Goal: Information Seeking & Learning: Learn about a topic

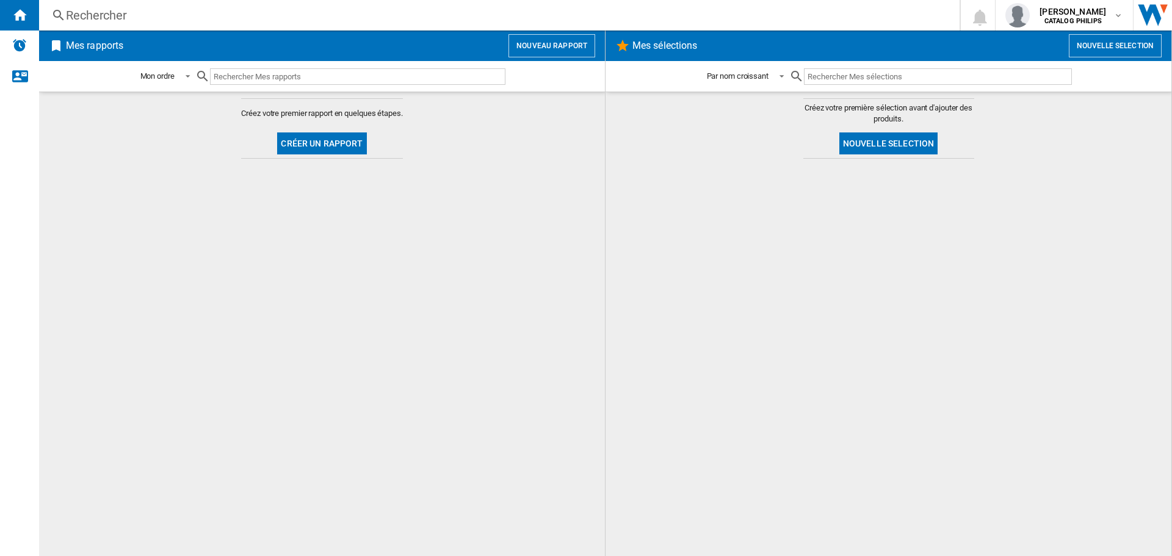
click at [63, 16] on ng-md-icon at bounding box center [58, 15] width 15 height 15
click at [76, 18] on div "Rechercher" at bounding box center [497, 15] width 862 height 17
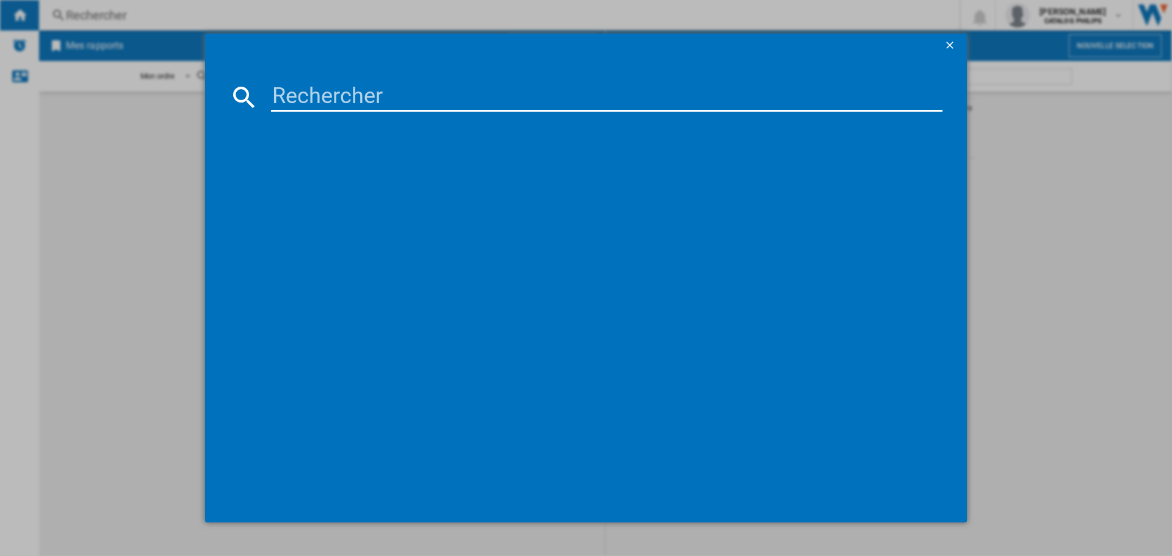
click at [336, 100] on input at bounding box center [606, 96] width 671 height 29
type input "EP3347/90"
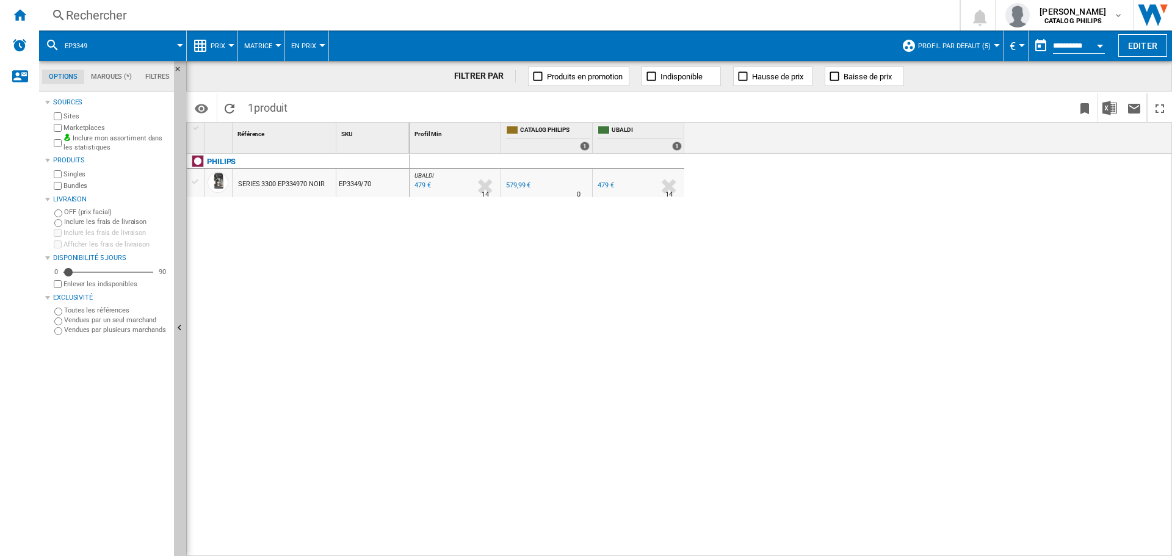
click at [257, 181] on div "SERIES 3300 EP334970 NOIR" at bounding box center [281, 184] width 87 height 28
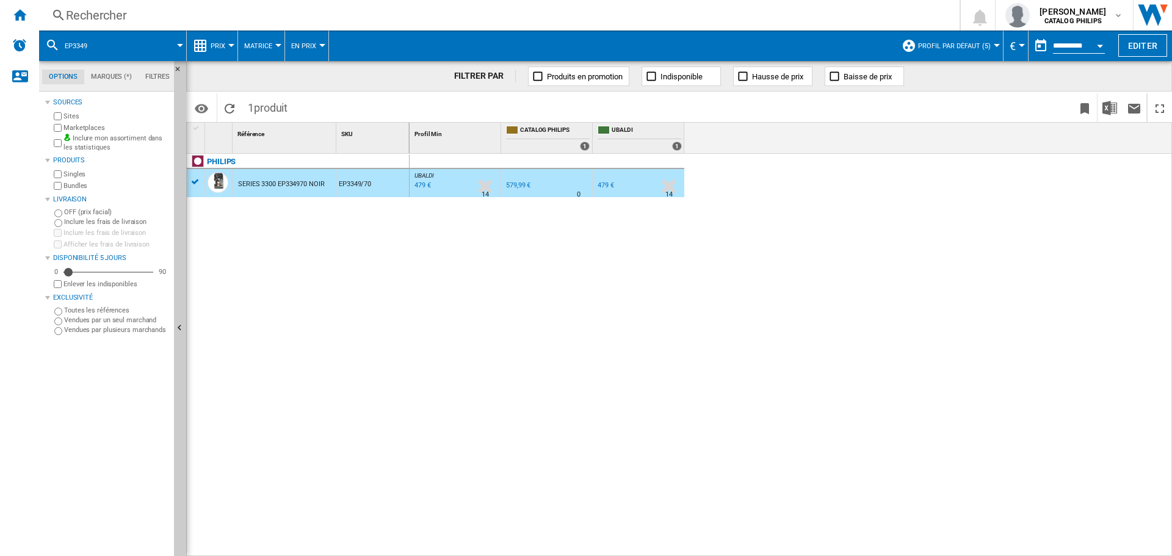
click at [221, 48] on span "Prix" at bounding box center [218, 46] width 15 height 8
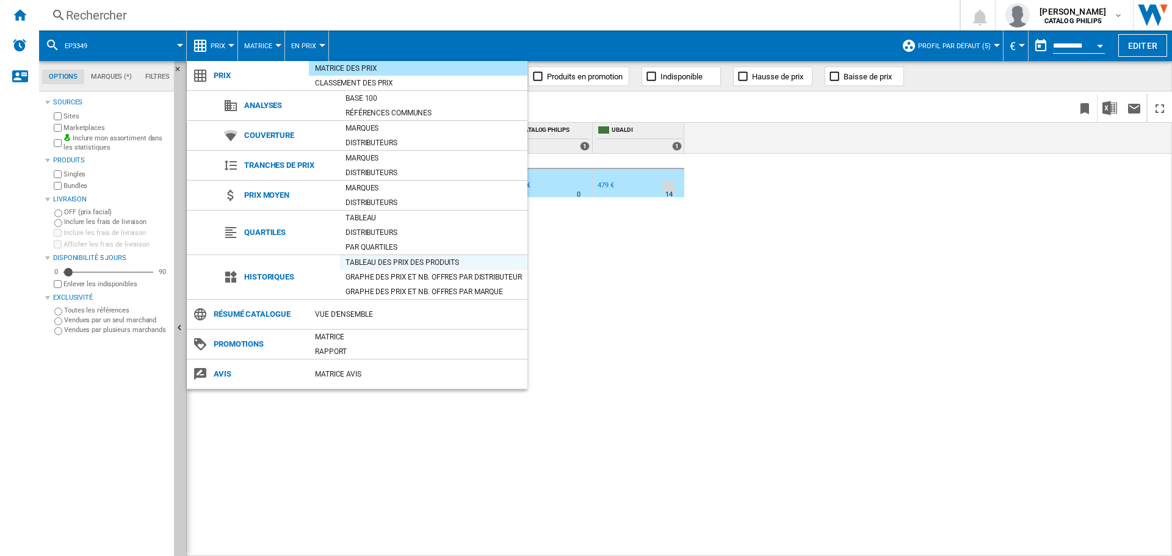
click at [362, 259] on div "Tableau des prix des produits" at bounding box center [433, 262] width 188 height 12
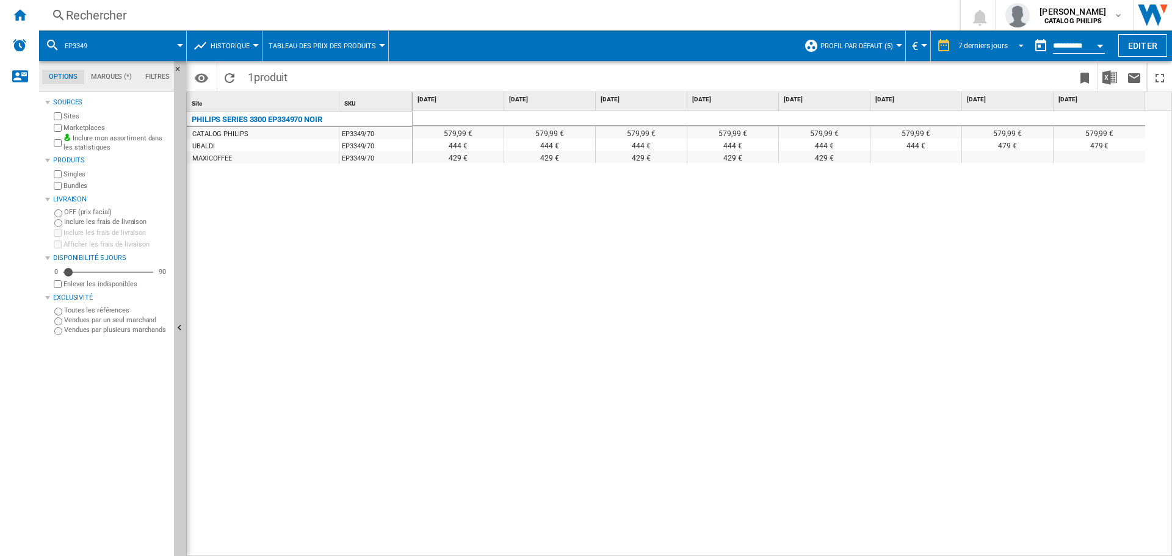
click at [973, 42] on div "7 derniers jours" at bounding box center [982, 45] width 49 height 9
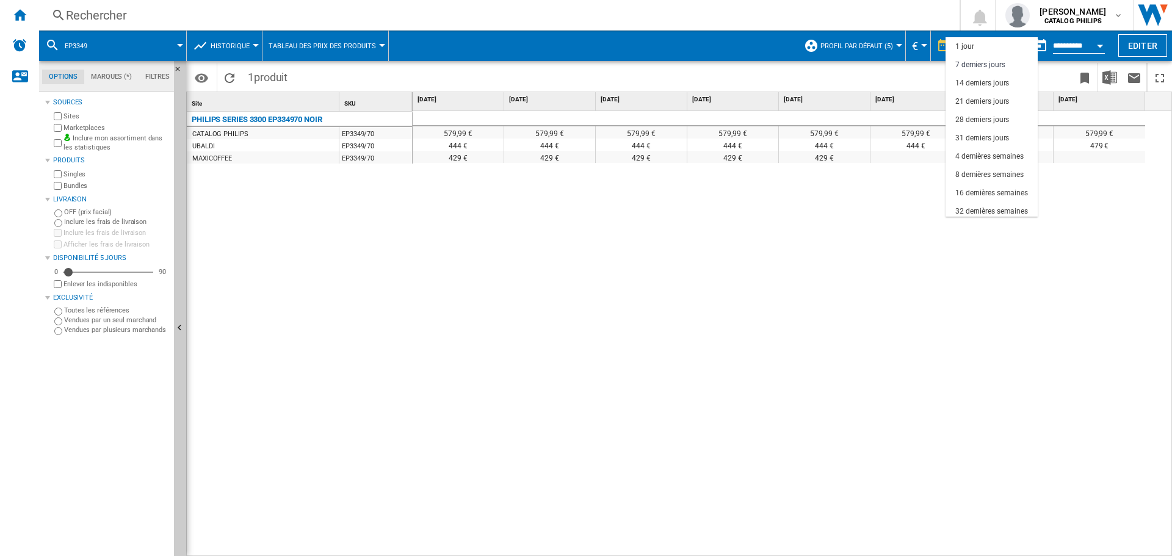
scroll to position [18, 0]
click at [983, 140] on div "4 dernières semaines" at bounding box center [989, 138] width 68 height 10
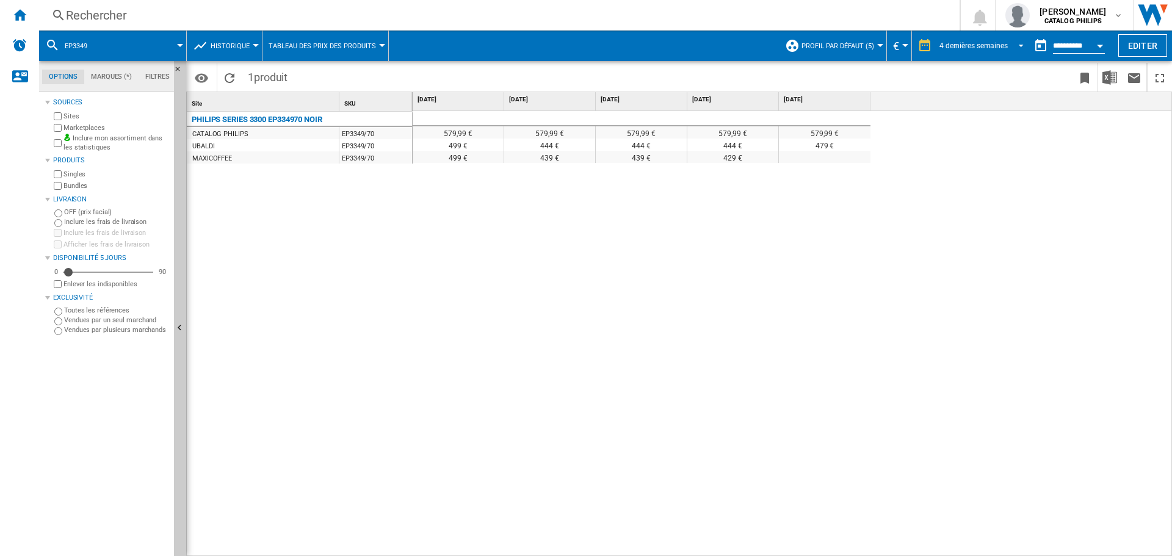
click at [980, 46] on div "4 dernières semaines" at bounding box center [973, 45] width 68 height 9
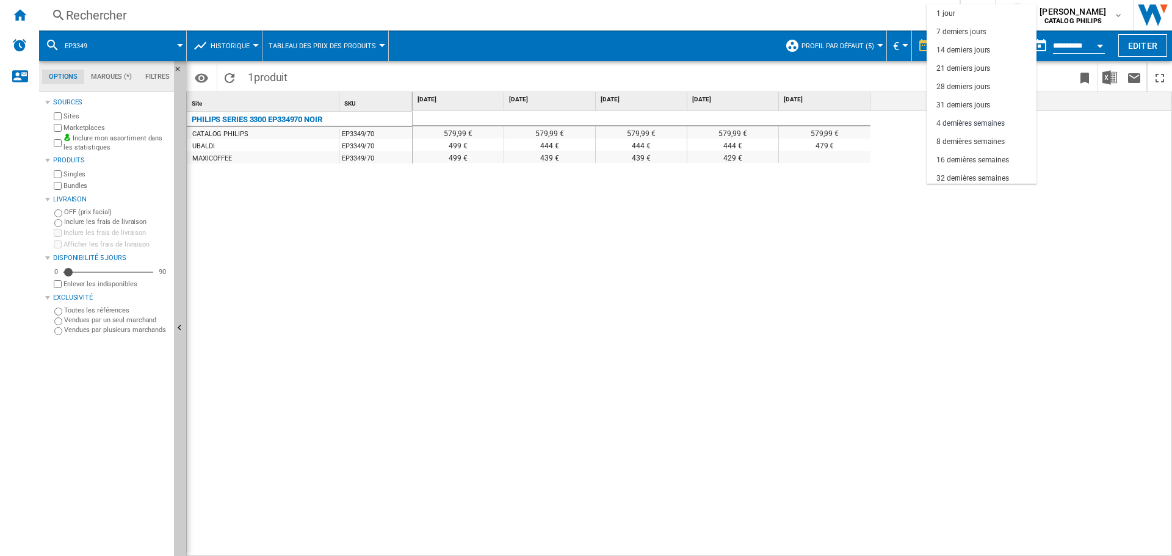
scroll to position [77, 0]
click at [990, 21] on md-option "31 derniers jours" at bounding box center [981, 28] width 110 height 18
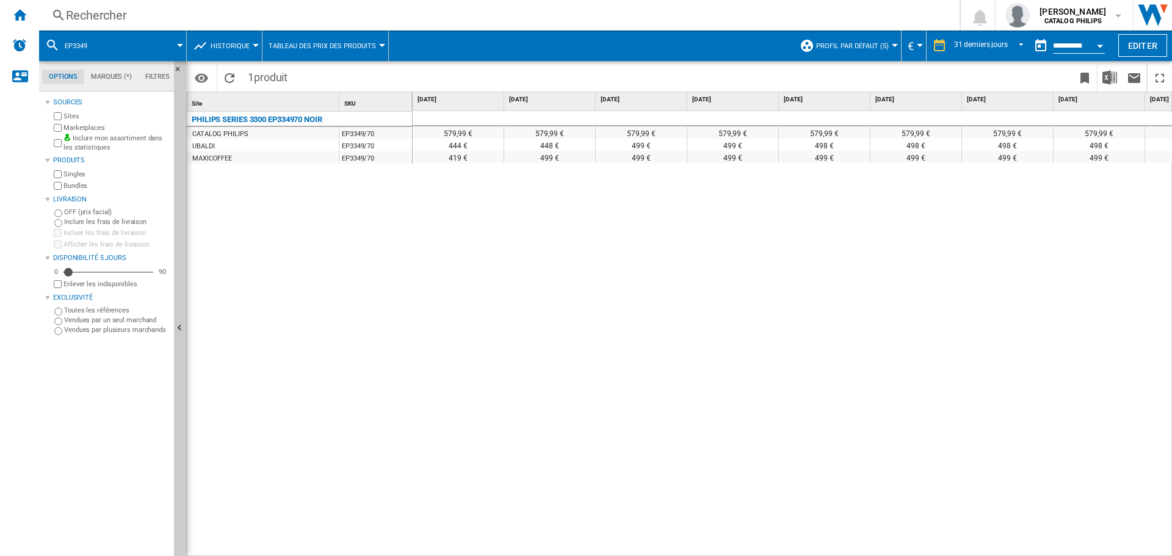
click at [862, 38] on button "Profil par défaut (5)" at bounding box center [855, 46] width 79 height 31
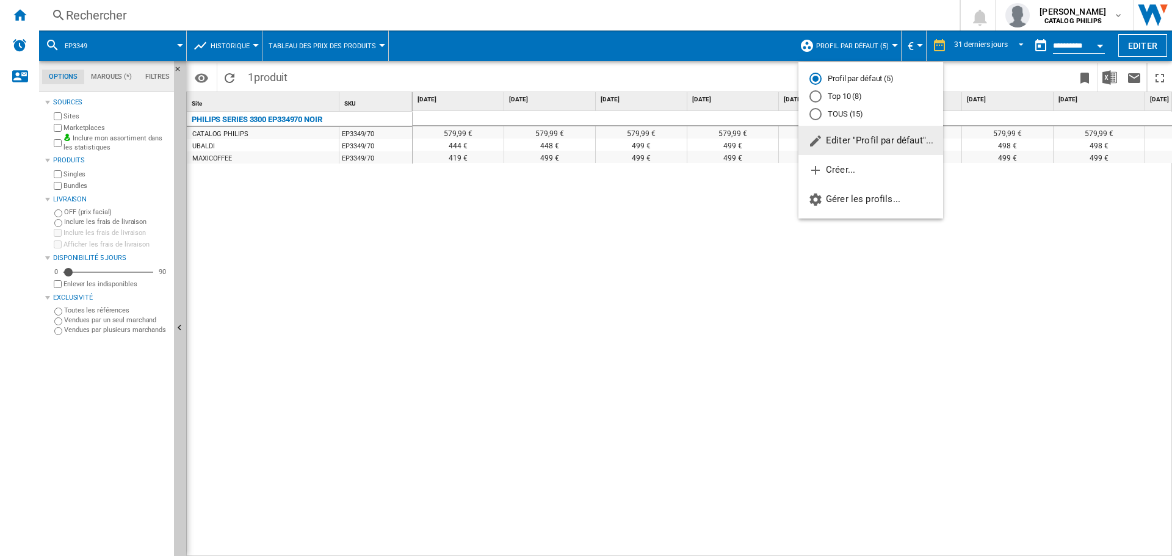
click at [826, 111] on md-radio-button "TOUS (15)" at bounding box center [870, 114] width 123 height 12
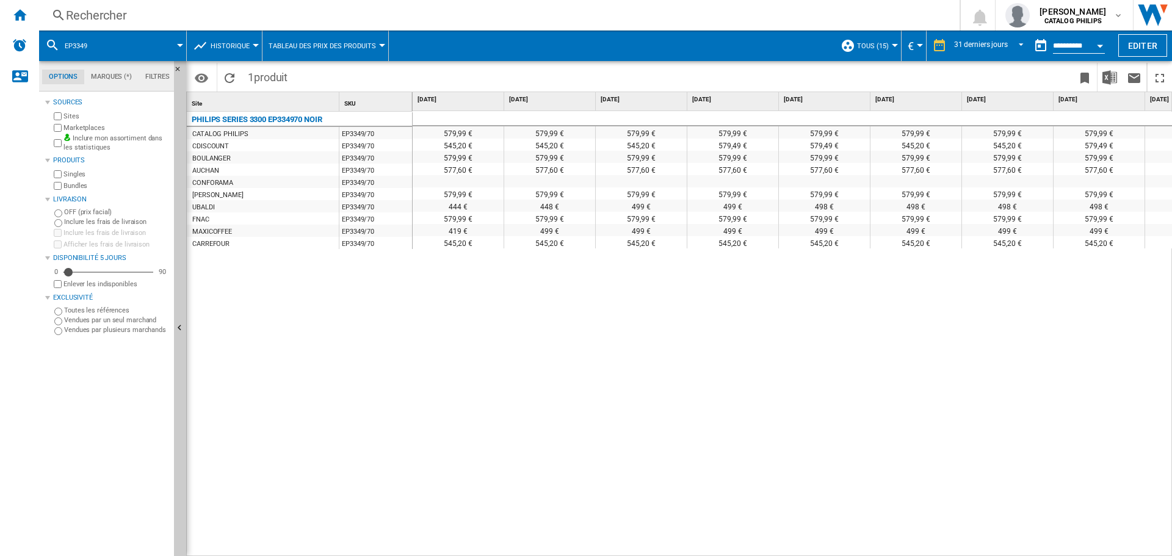
click at [175, 43] on span at bounding box center [142, 46] width 76 height 31
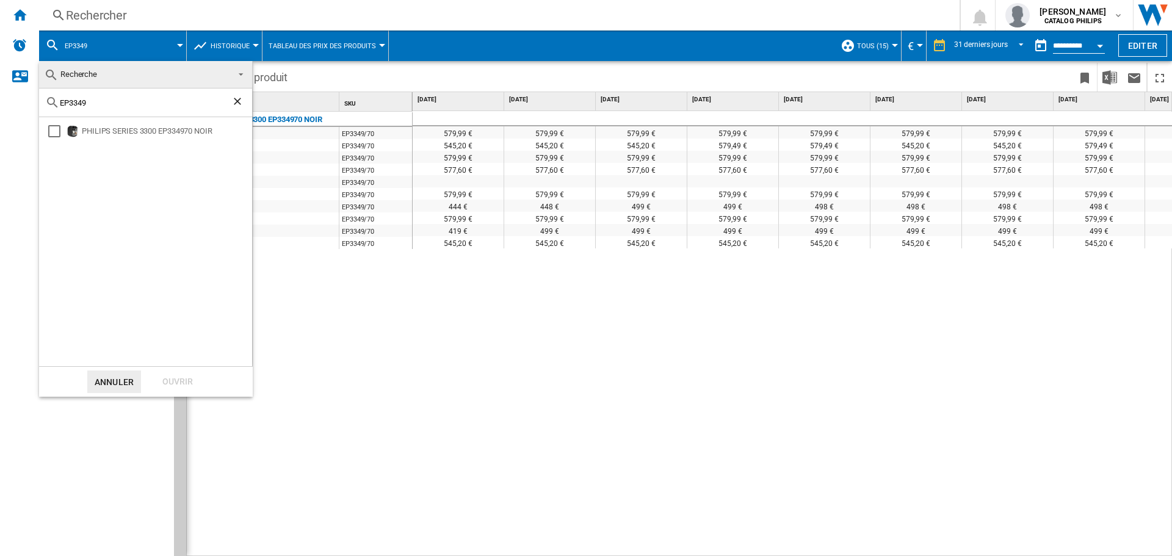
click at [109, 96] on div "EP3349" at bounding box center [145, 102] width 213 height 29
click at [101, 99] on input "EP3349" at bounding box center [145, 102] width 171 height 9
type input "EP3347"
click at [107, 134] on div "PHILIPS SERIE 3300 EP334790 NOIR" at bounding box center [166, 131] width 168 height 12
click at [164, 376] on div "Ouvrir" at bounding box center [178, 381] width 54 height 23
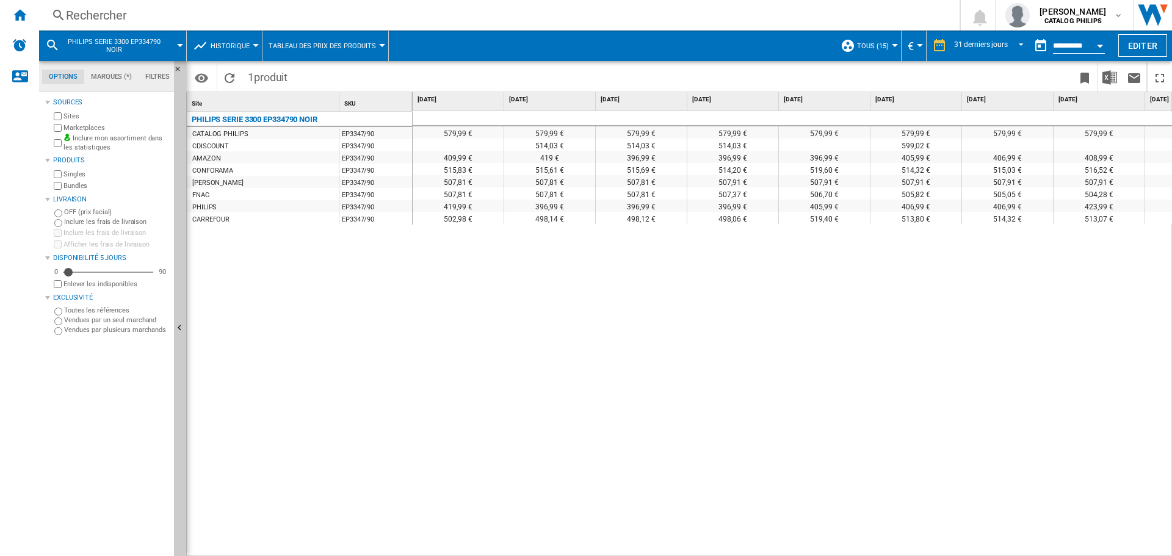
click at [133, 43] on span "PHILIPS SERIE 3300 EP334790 NOIR" at bounding box center [114, 46] width 98 height 16
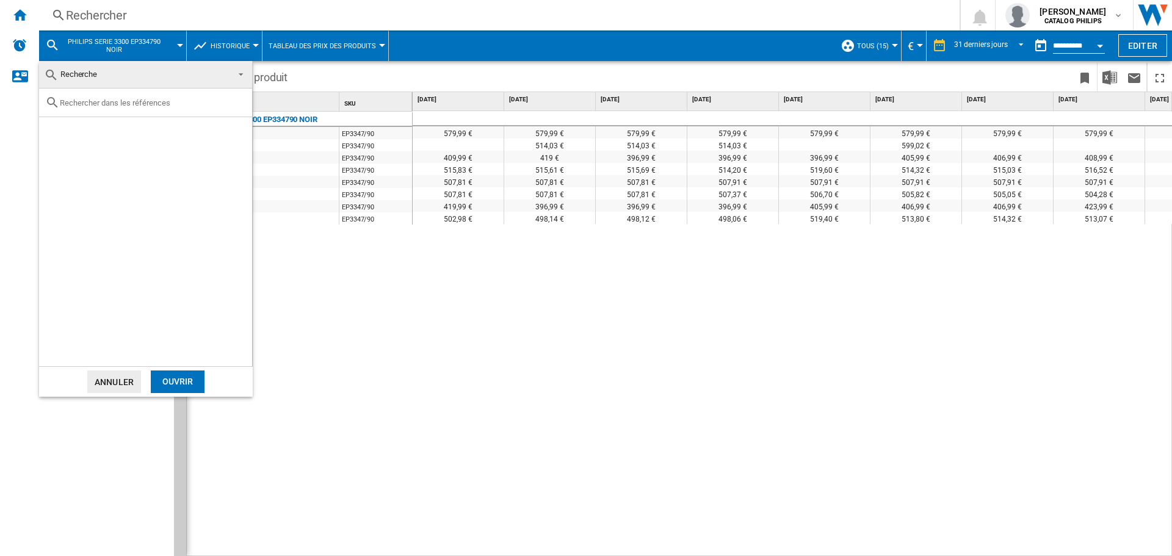
click at [119, 100] on input "text" at bounding box center [153, 102] width 186 height 9
type input "EP2220/10"
click at [108, 139] on div "PHILIPS SERIES 2200 EP222010 NOIR" at bounding box center [145, 241] width 213 height 249
click at [106, 138] on div "PHILIPS SERIES 2200 EP222010 NOIR" at bounding box center [149, 131] width 206 height 16
click at [57, 133] on div "Select" at bounding box center [54, 131] width 12 height 12
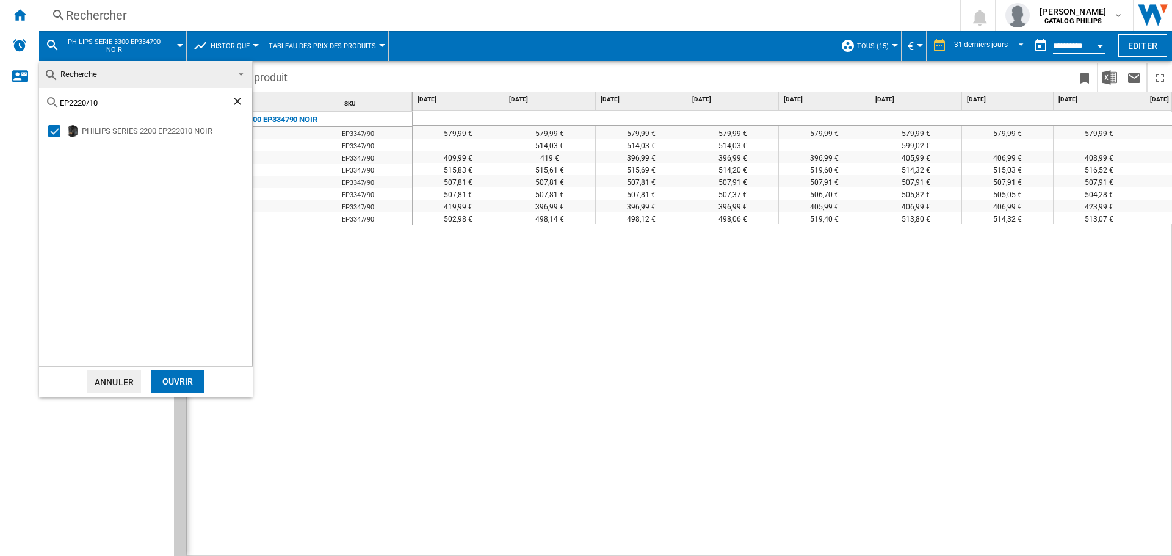
click at [175, 391] on div "Ouvrir" at bounding box center [178, 381] width 54 height 23
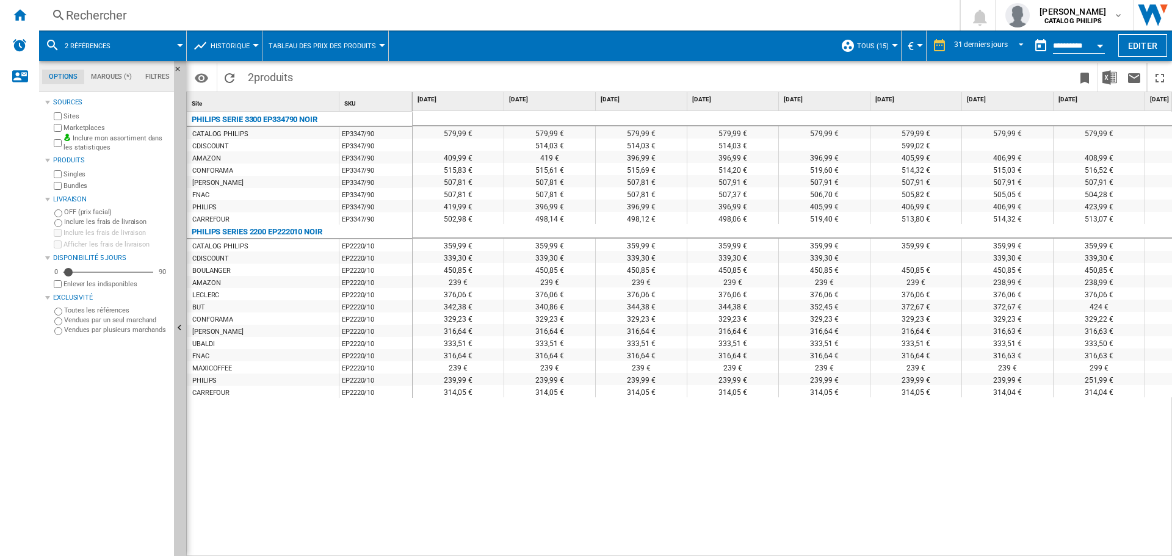
click at [112, 50] on button "2 références" at bounding box center [94, 46] width 58 height 31
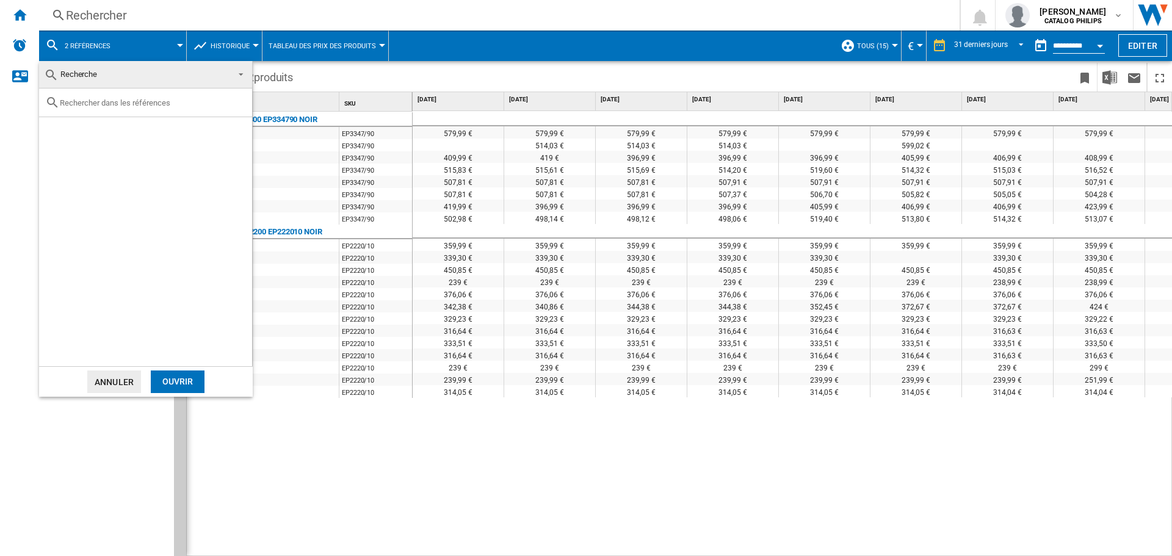
click at [96, 109] on div at bounding box center [145, 102] width 213 height 29
click at [80, 104] on input "text" at bounding box center [153, 102] width 186 height 9
click at [80, 102] on input "EP23330" at bounding box center [145, 102] width 171 height 9
click at [104, 103] on input "EP2330" at bounding box center [145, 102] width 171 height 9
type input "EP2330/10"
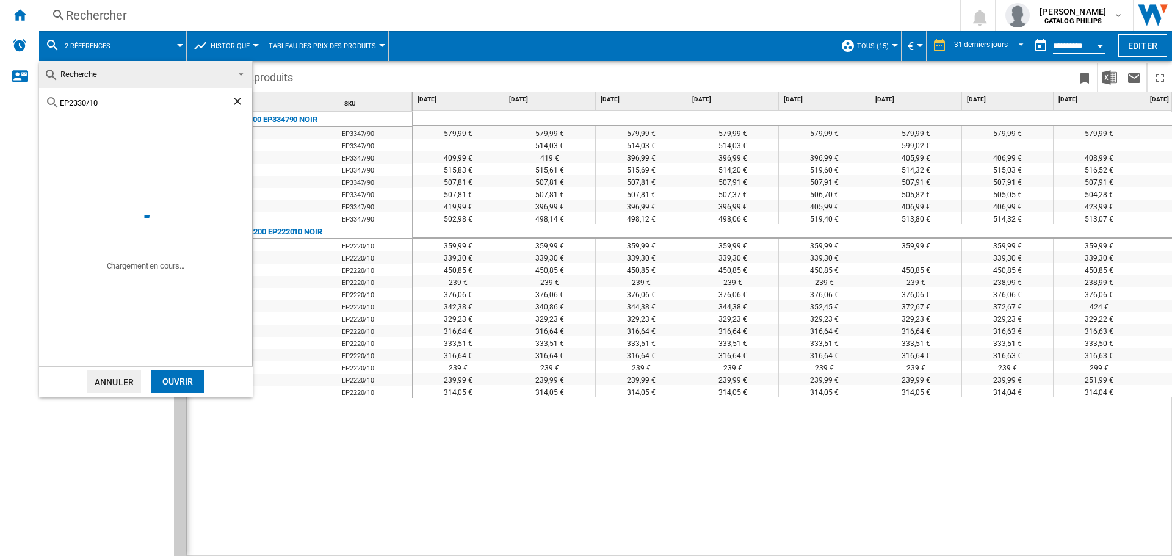
click at [85, 132] on span at bounding box center [145, 164] width 213 height 95
click at [59, 134] on div "Select" at bounding box center [54, 131] width 12 height 12
click at [166, 378] on div "Ouvrir" at bounding box center [178, 381] width 54 height 23
